Goal: Transaction & Acquisition: Book appointment/travel/reservation

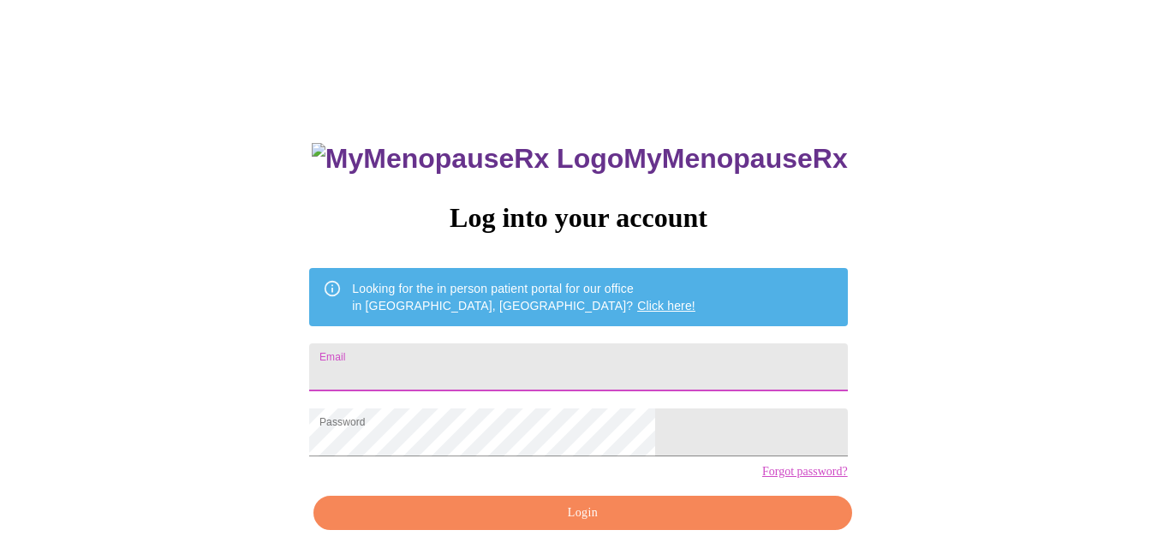
click at [587, 350] on input "Email" at bounding box center [578, 367] width 538 height 48
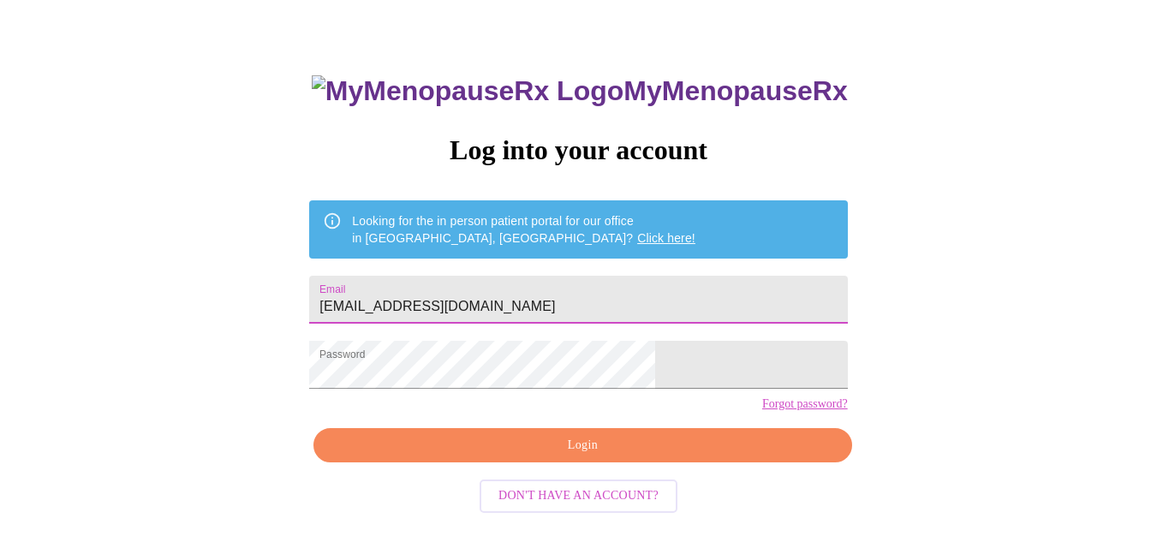
scroll to position [77, 0]
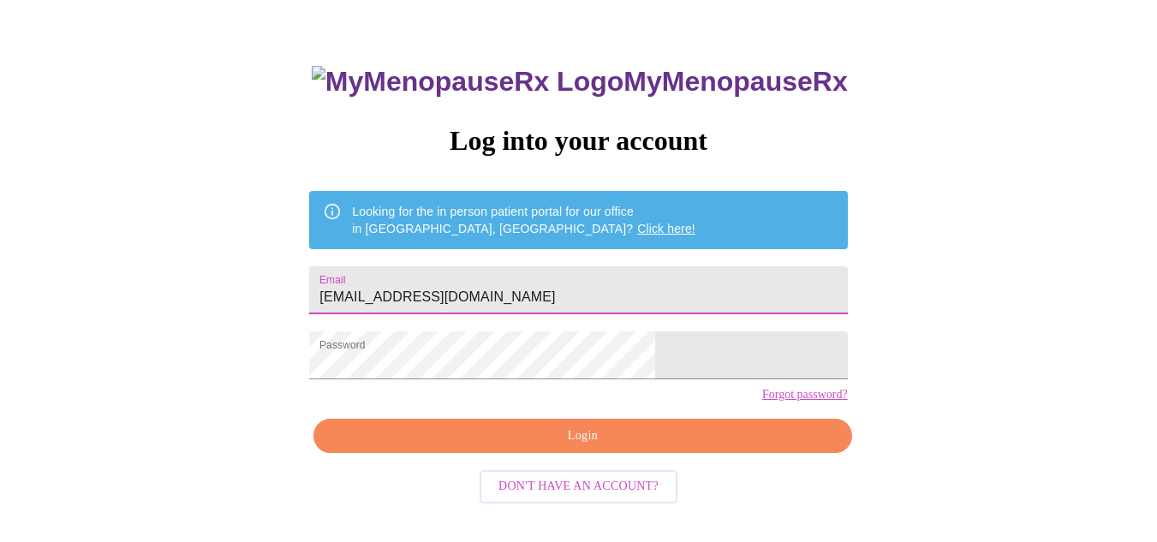
type input "aaliwhite1217@gmail.com"
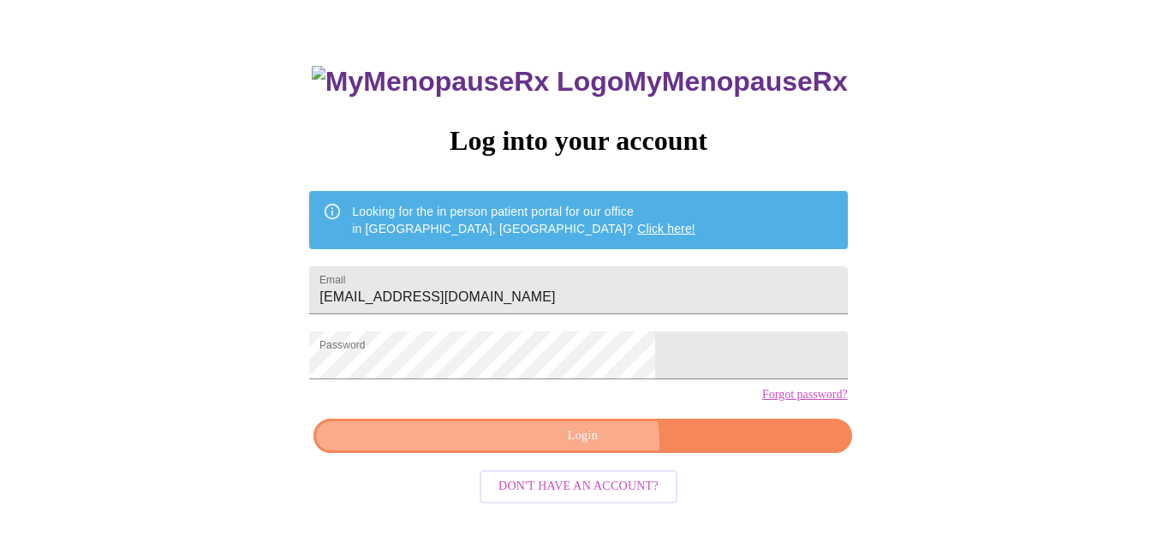
click at [579, 447] on span "Login" at bounding box center [582, 436] width 498 height 21
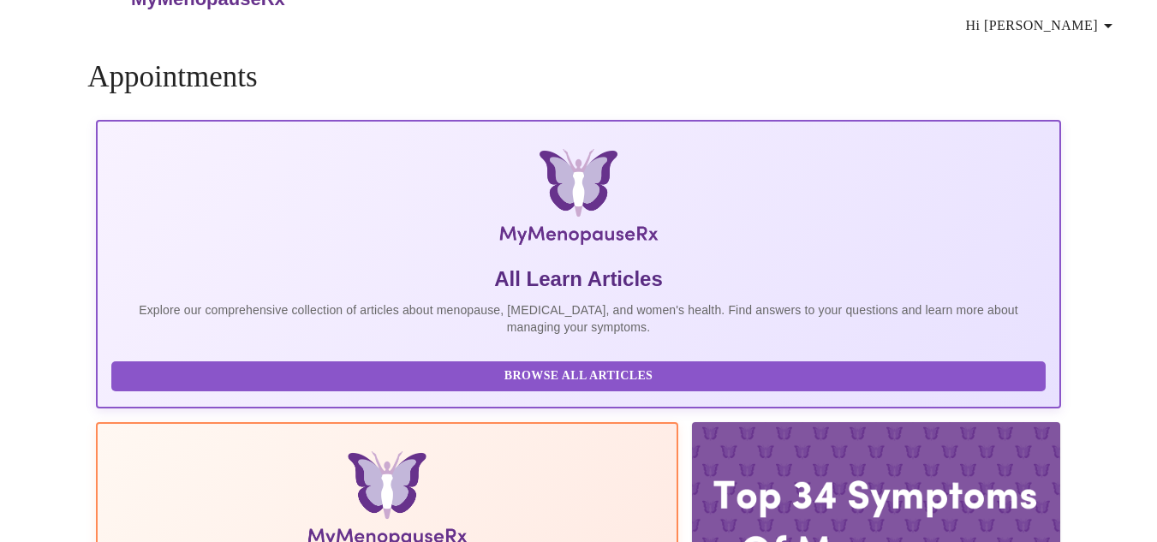
scroll to position [77, 0]
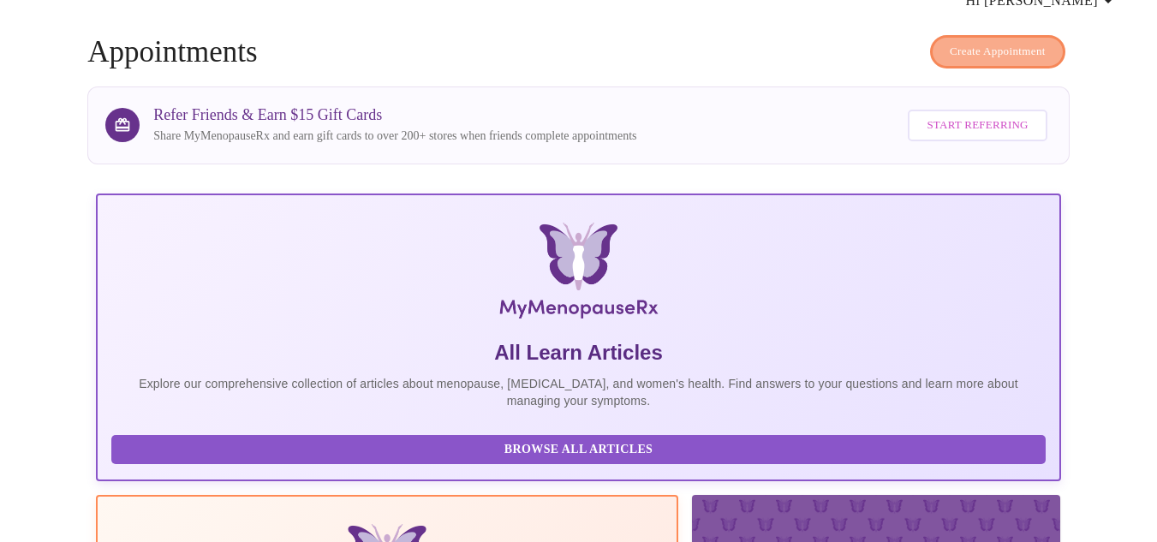
click at [1039, 42] on span "Create Appointment" at bounding box center [998, 52] width 96 height 20
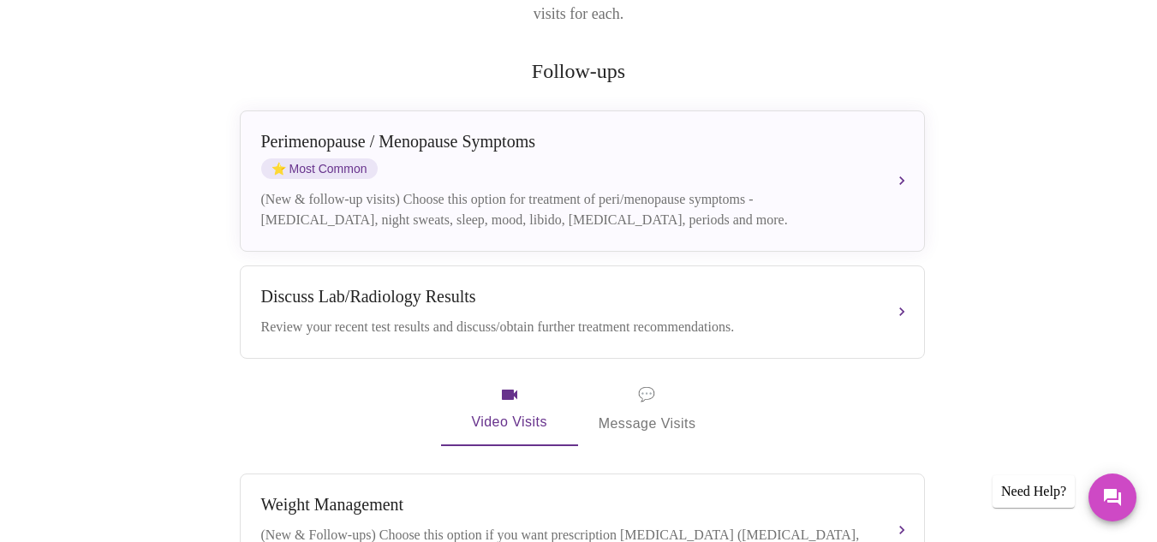
scroll to position [309, 0]
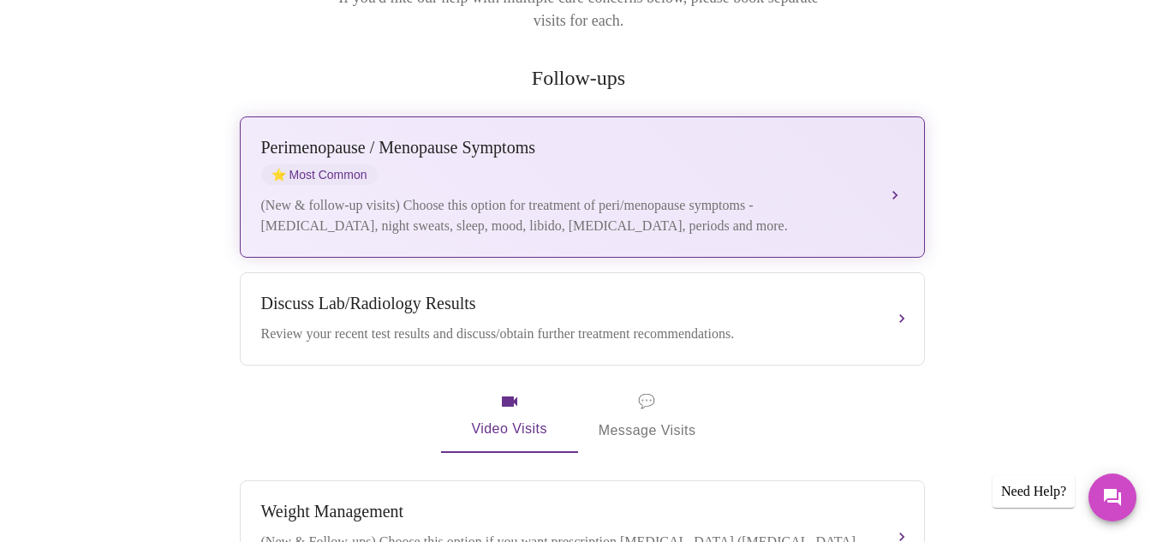
click at [634, 141] on div "Perimenopause / Menopause Symptoms ⭐ Most Common (New & follow-up visits) Choos…" at bounding box center [582, 187] width 642 height 98
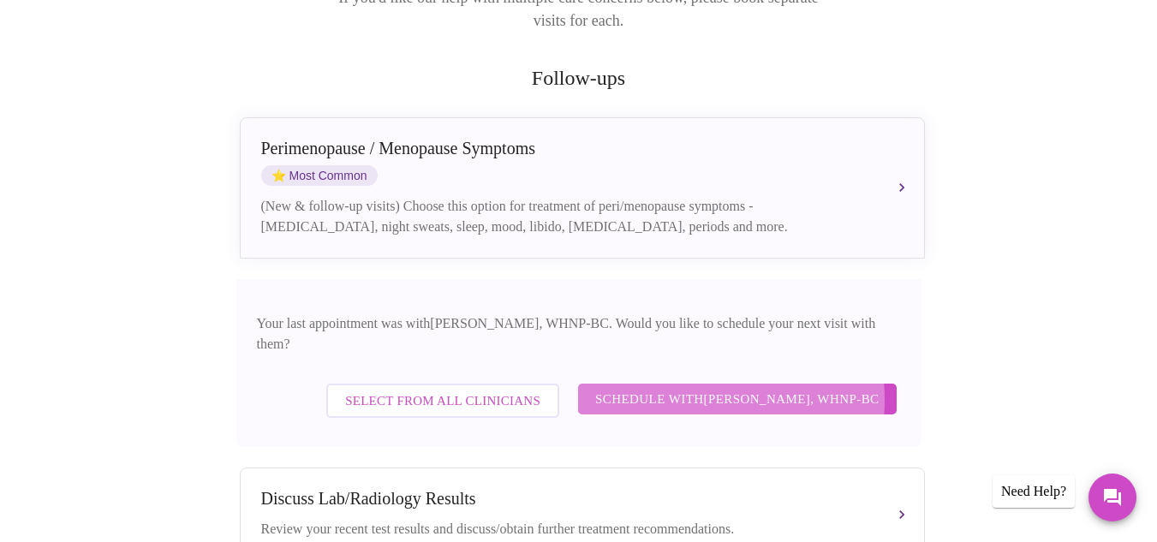
click at [683, 388] on span "Schedule with Meghan Matz, WHNP-BC" at bounding box center [737, 399] width 284 height 22
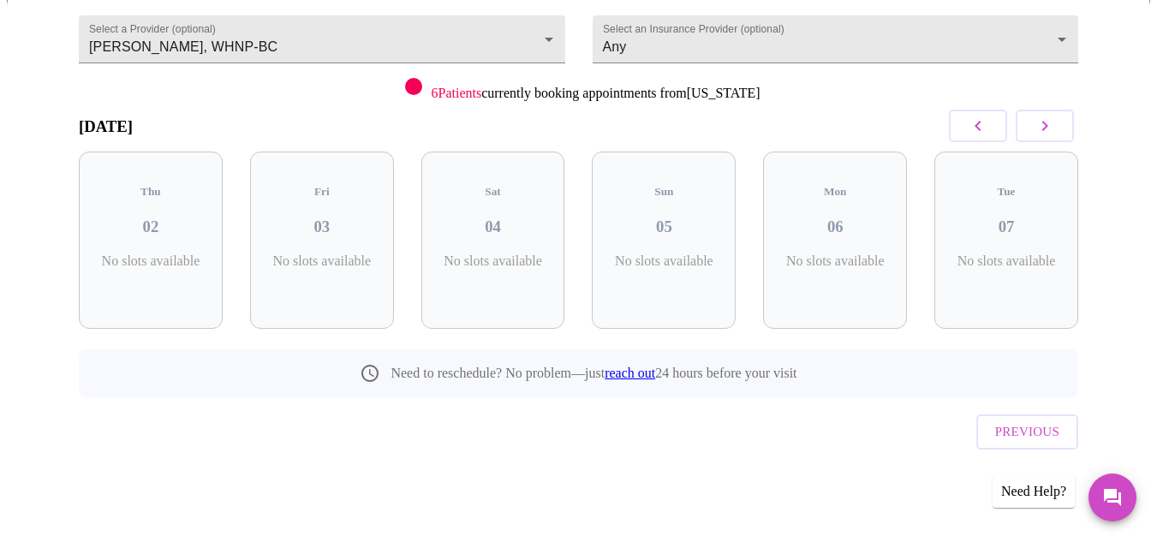
scroll to position [131, 0]
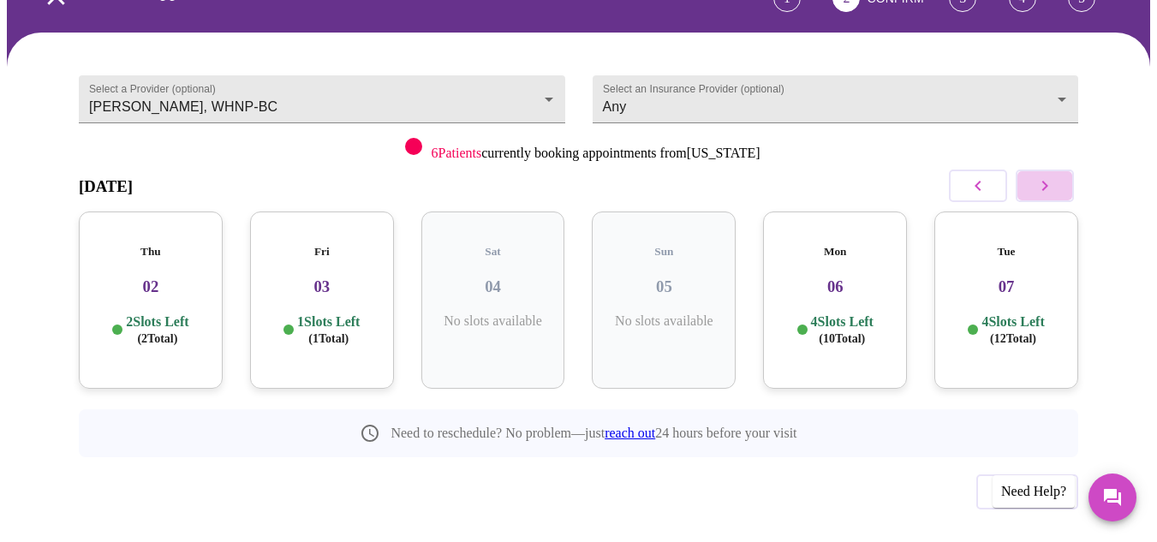
click at [1042, 176] on icon "button" at bounding box center [1044, 186] width 21 height 21
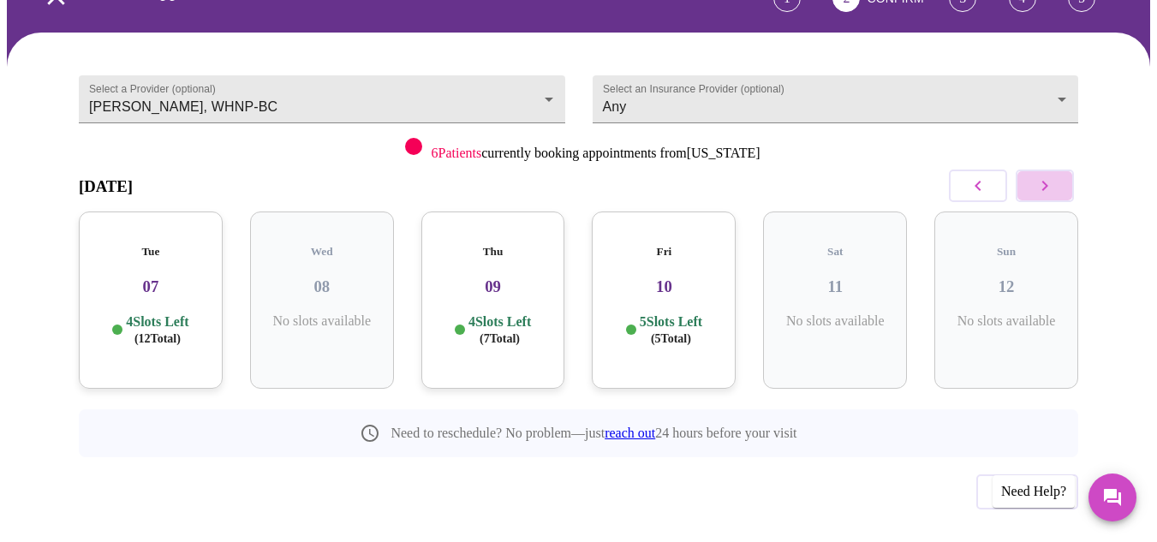
click at [1042, 176] on icon "button" at bounding box center [1044, 186] width 21 height 21
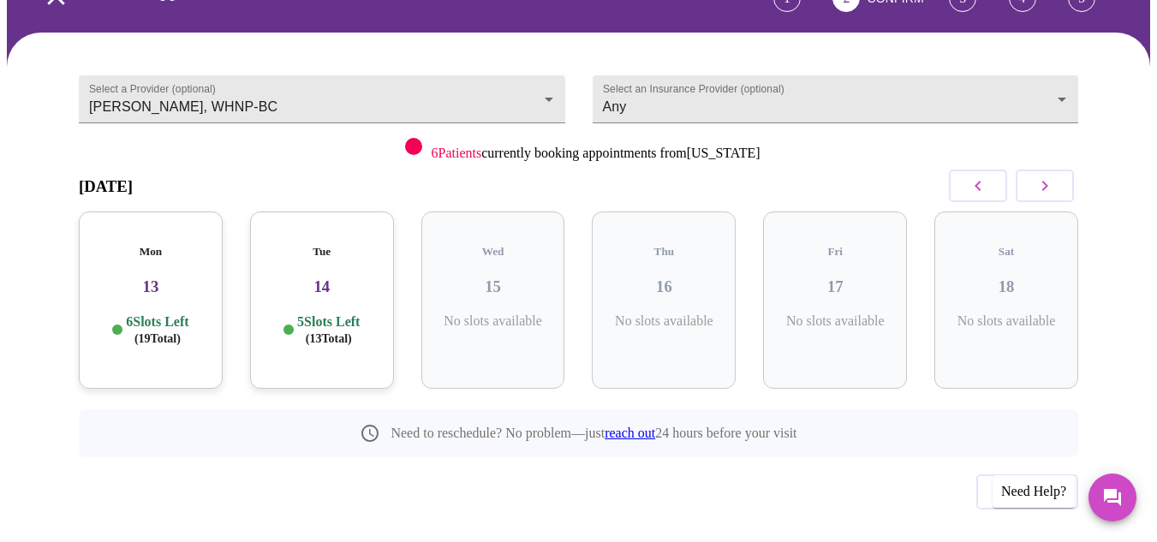
click at [1042, 176] on icon "button" at bounding box center [1044, 186] width 21 height 21
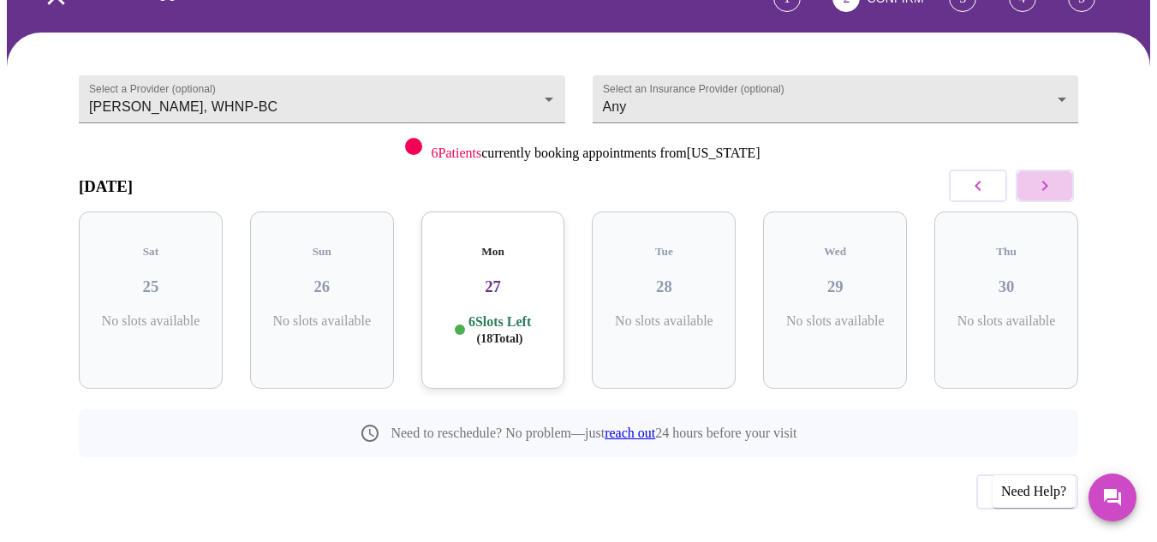
click at [1042, 176] on icon "button" at bounding box center [1044, 186] width 21 height 21
click at [993, 313] on p "6 Slots Left ( 18 Total)" at bounding box center [1012, 329] width 63 height 33
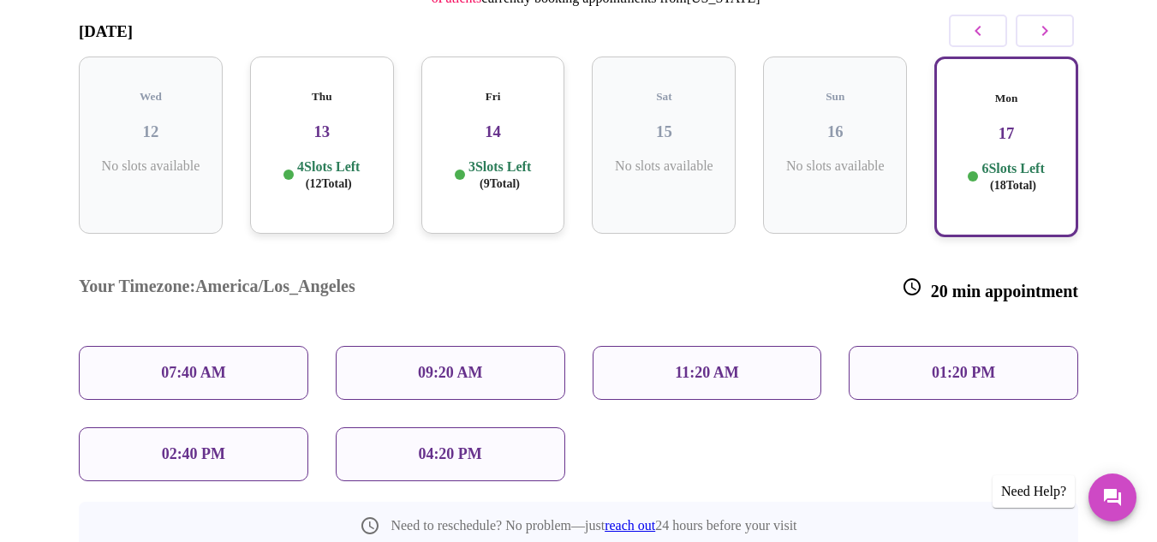
scroll to position [289, 0]
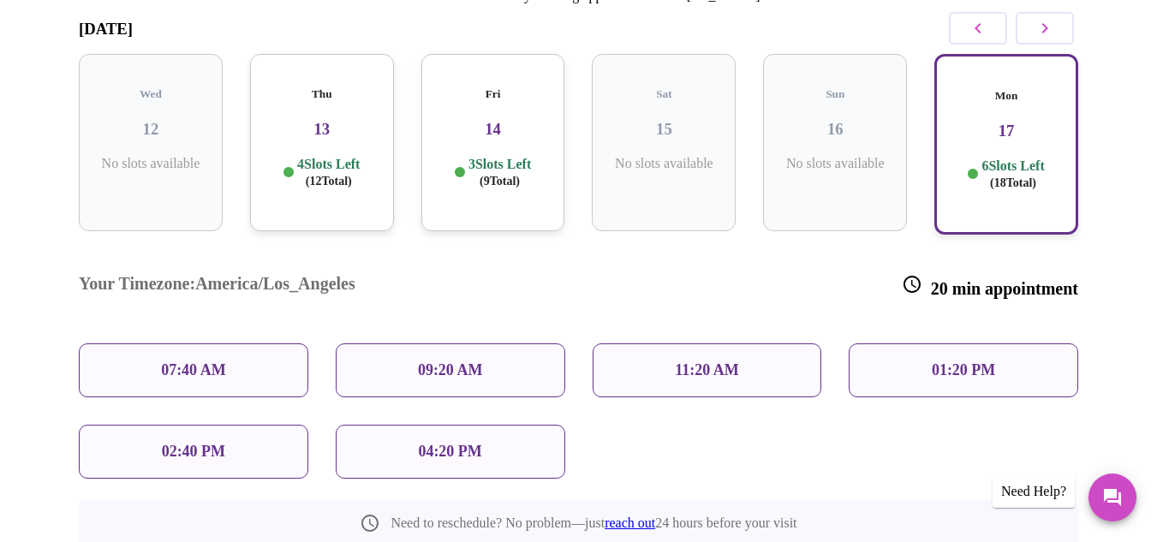
click at [518, 425] on div "04:20 PM" at bounding box center [450, 452] width 229 height 54
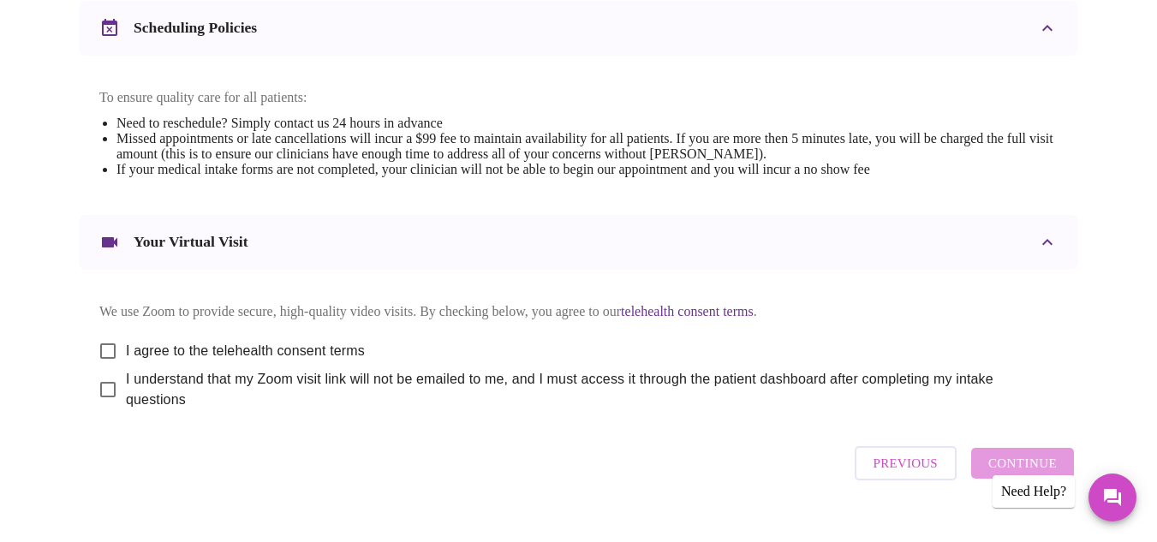
scroll to position [705, 0]
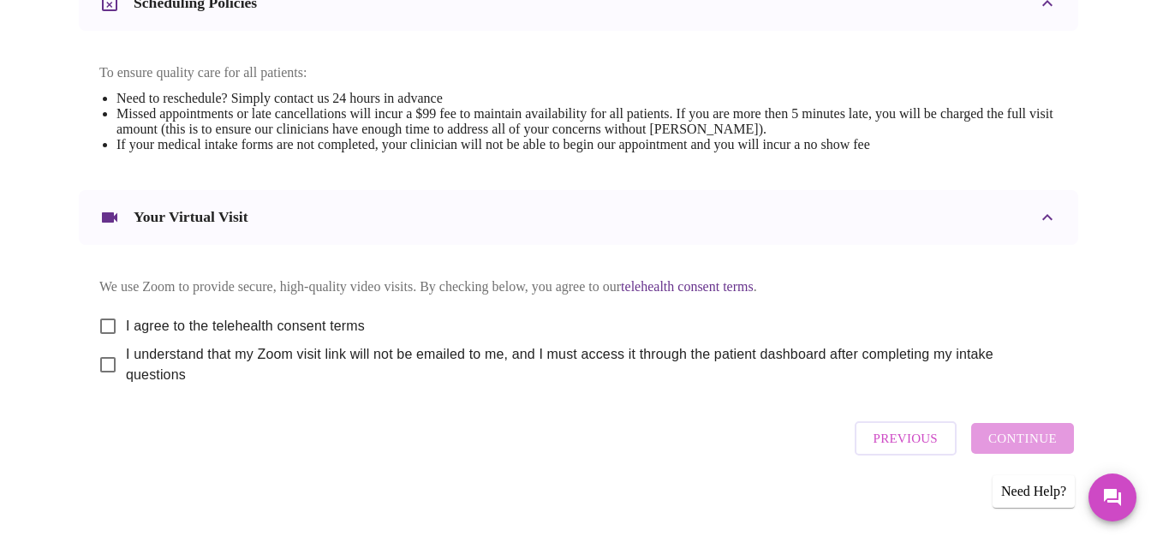
click at [99, 319] on input "I agree to the telehealth consent terms" at bounding box center [108, 326] width 36 height 36
checkbox input "true"
click at [97, 364] on input "I understand that my Zoom visit link will not be emailed to me, and I must acce…" at bounding box center [108, 365] width 36 height 36
checkbox input "true"
click at [1015, 440] on span "Continue" at bounding box center [1022, 438] width 69 height 22
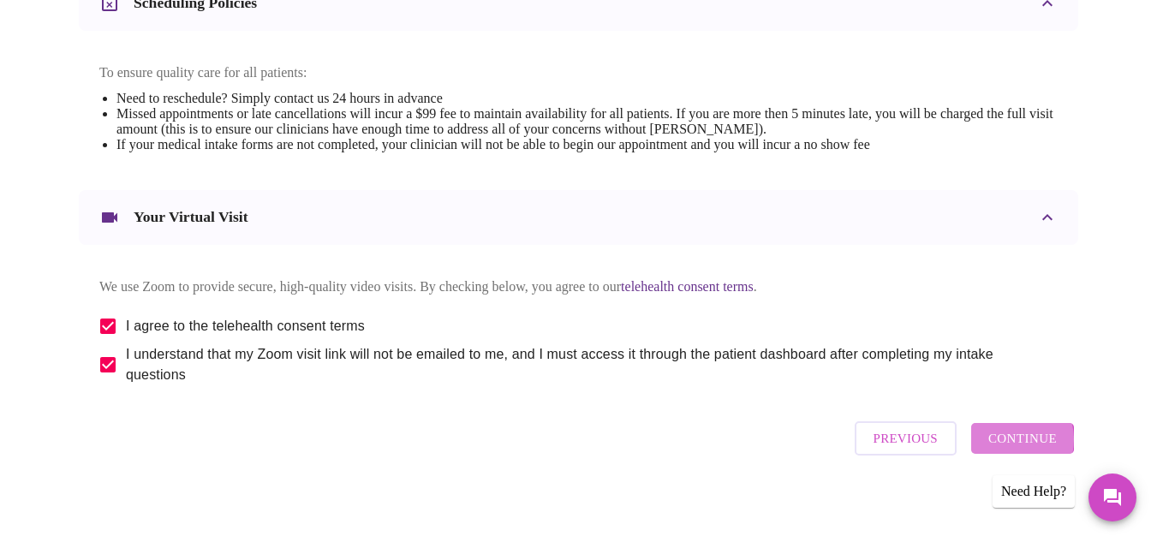
scroll to position [187, 0]
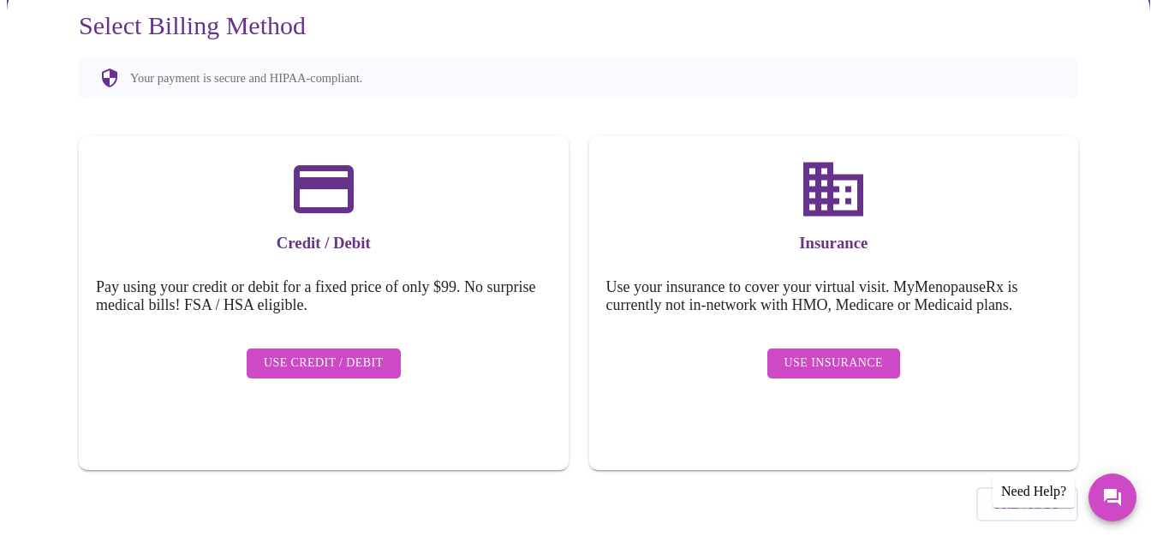
click at [860, 353] on span "Use Insurance" at bounding box center [833, 363] width 98 height 21
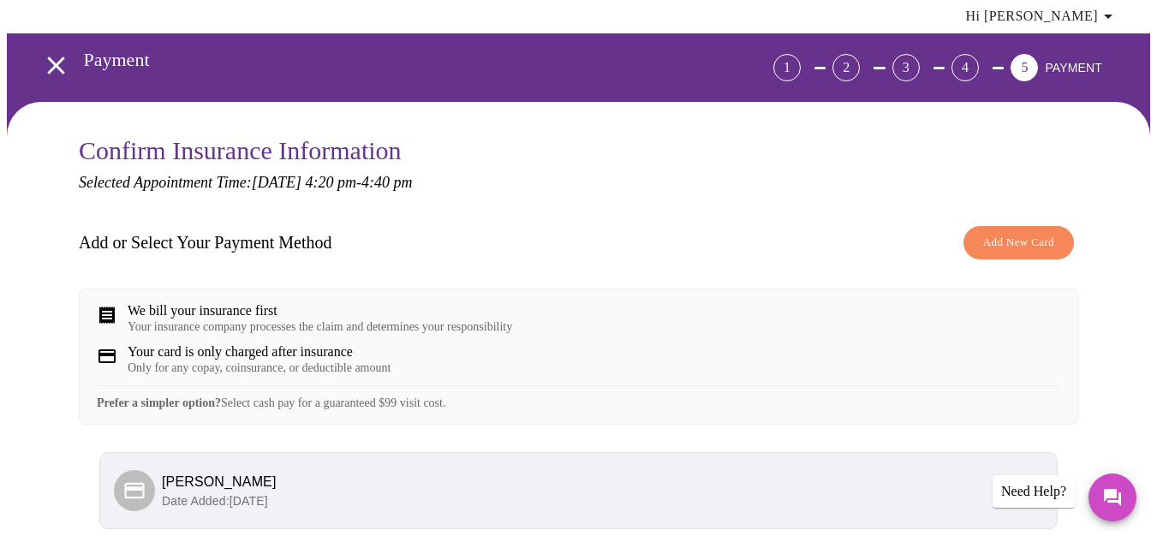
scroll to position [70, 0]
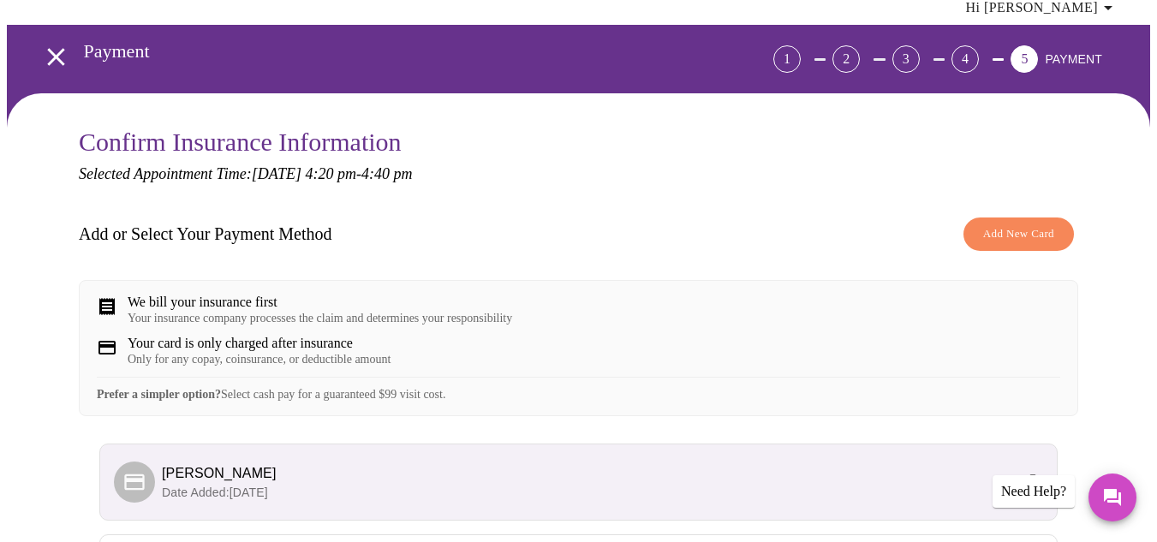
click at [221, 312] on div "Your insurance company processes the claim and determines your responsibility" at bounding box center [320, 319] width 384 height 14
click at [159, 295] on div "We bill your insurance first" at bounding box center [320, 302] width 384 height 15
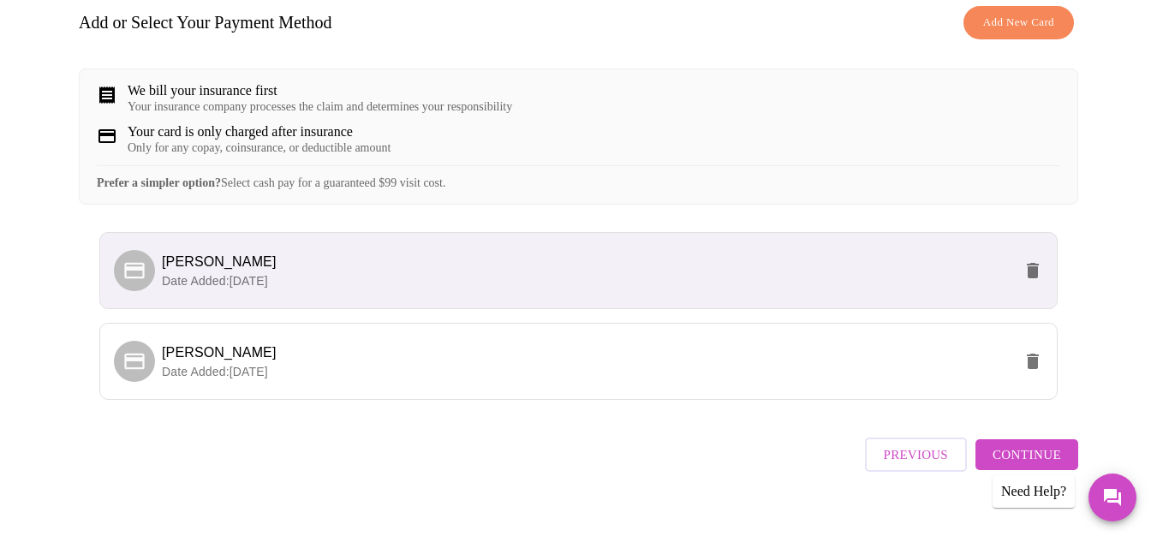
scroll to position [295, 0]
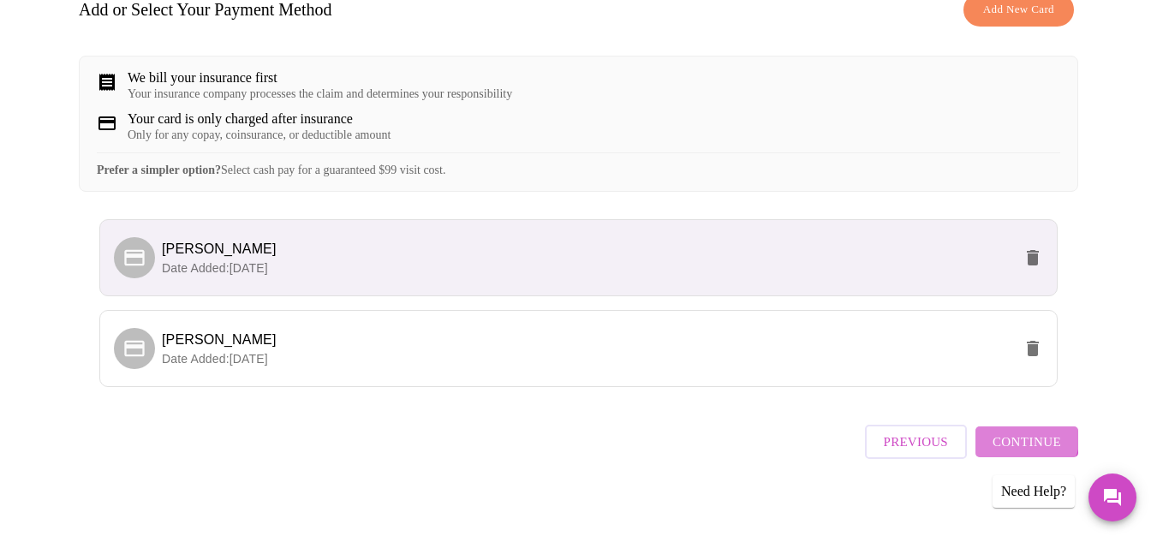
click at [1029, 432] on span "Continue" at bounding box center [1026, 442] width 69 height 22
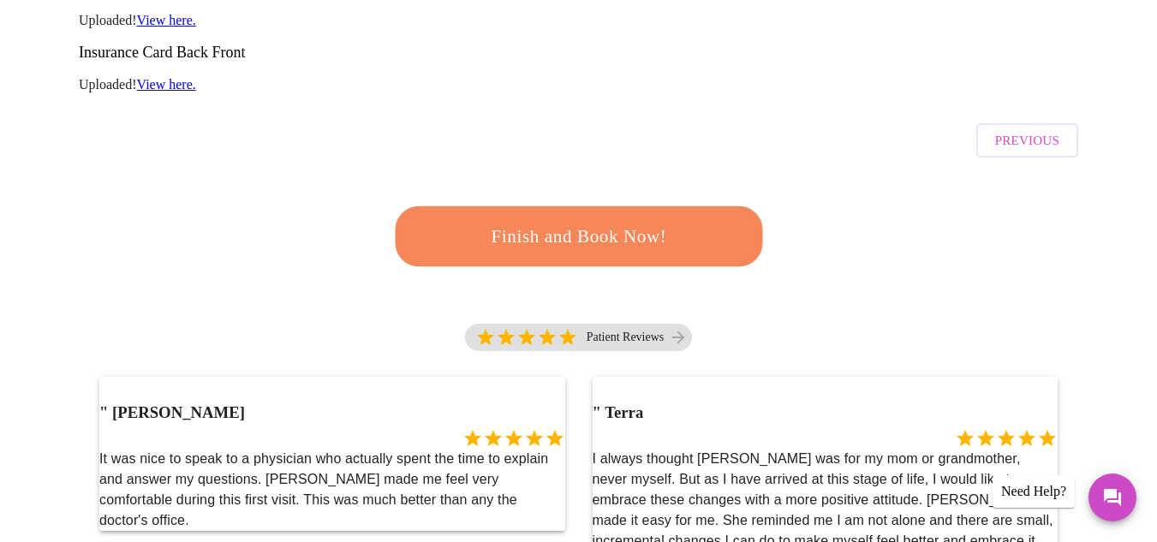
scroll to position [307, 0]
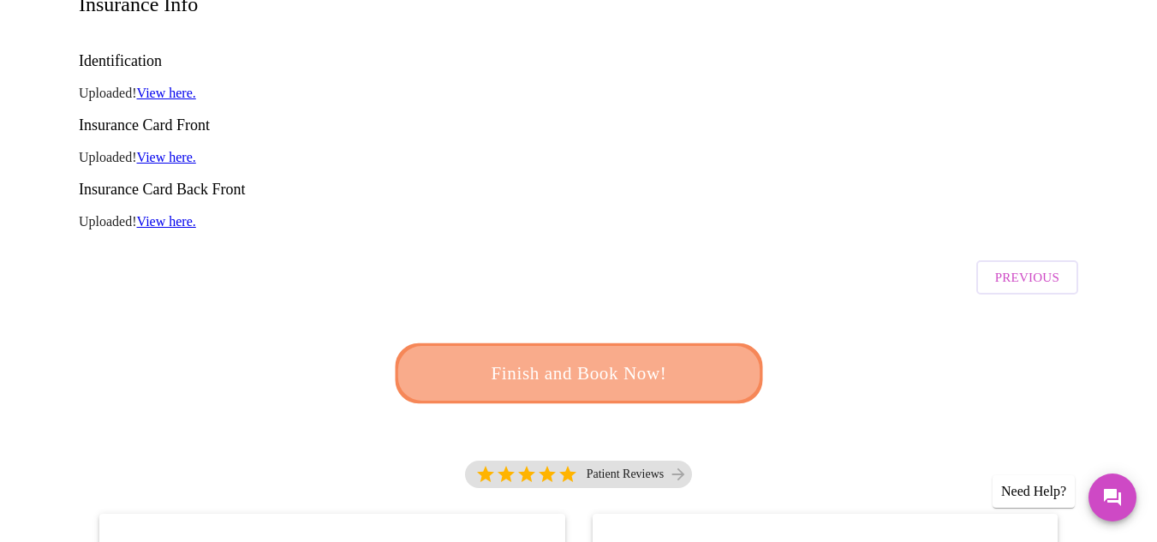
click at [623, 358] on span "Finish and Book Now!" at bounding box center [578, 374] width 317 height 32
